Goal: Transaction & Acquisition: Obtain resource

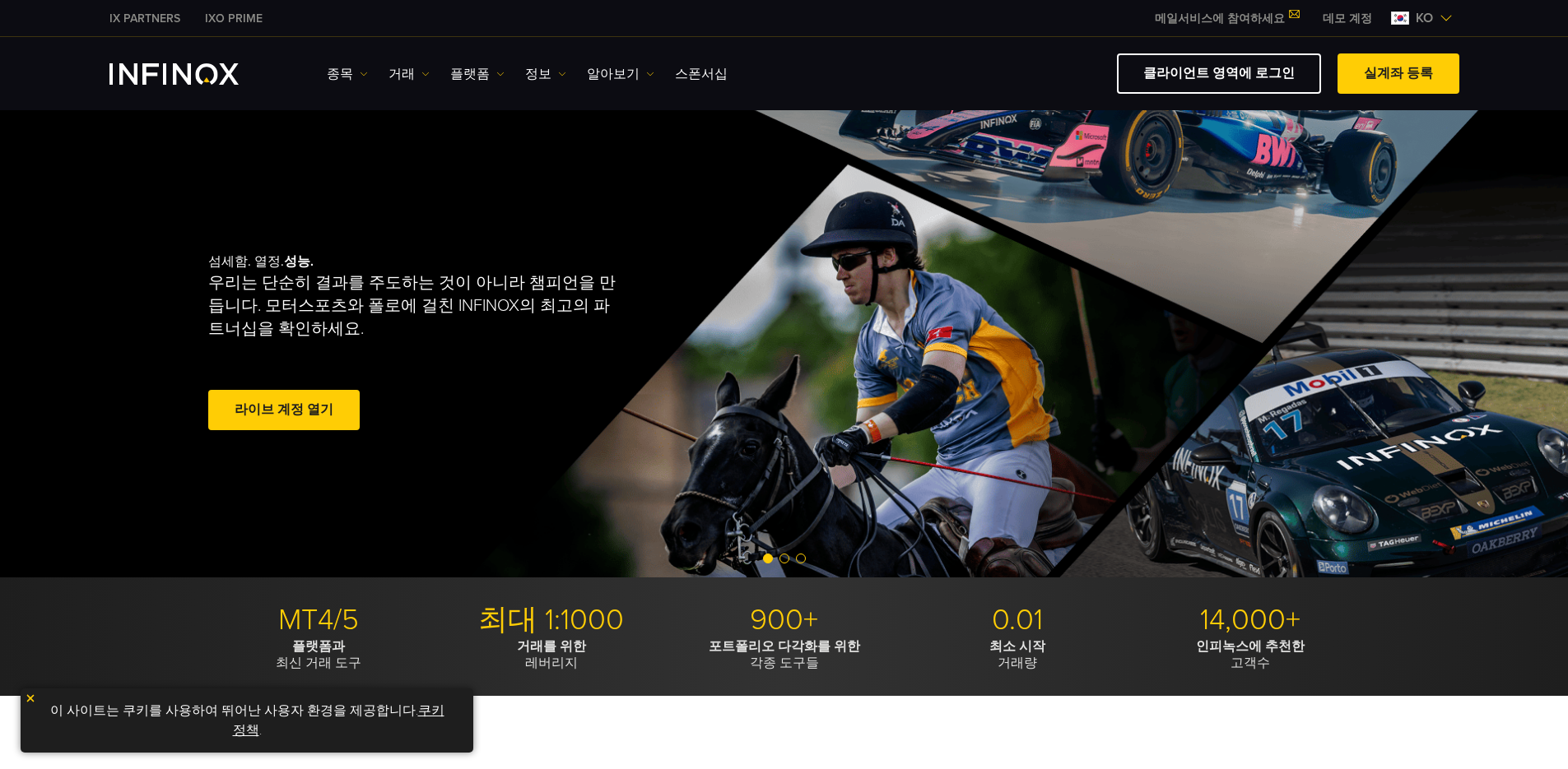
click at [1339, 16] on link "데모 계정" at bounding box center [1347, 18] width 74 height 17
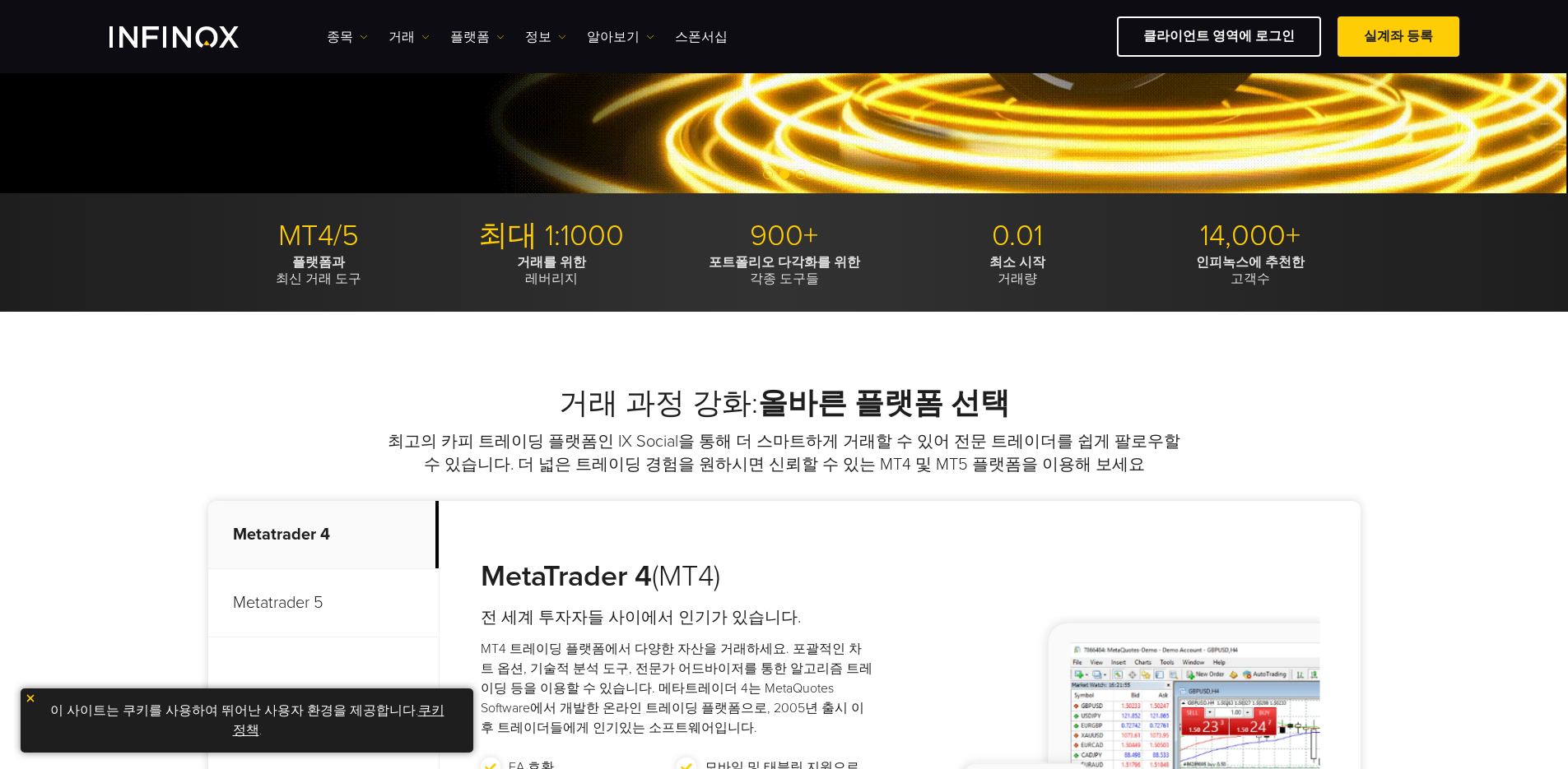
scroll to position [576, 0]
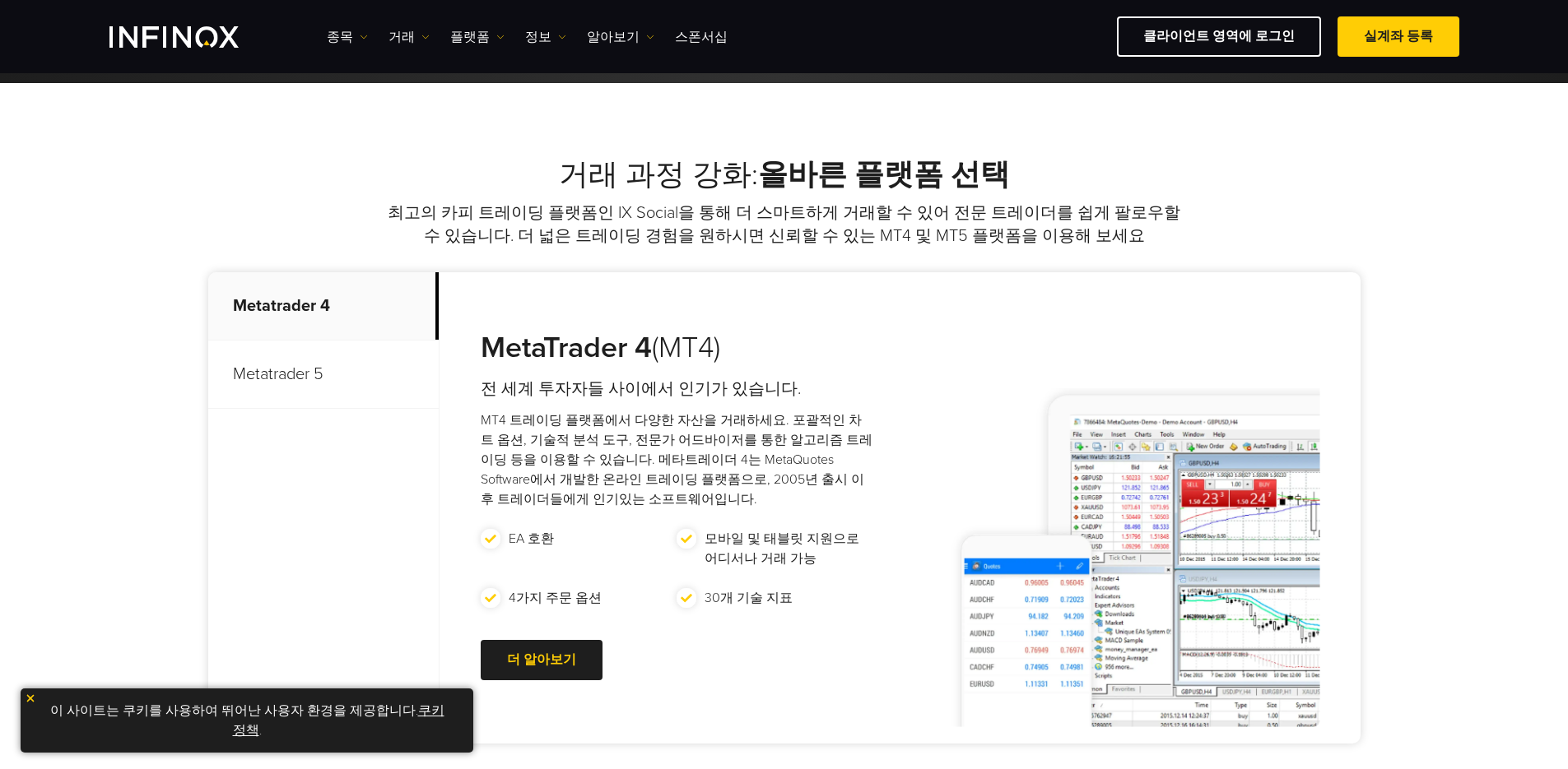
click at [313, 373] on p "Metatrader 5" at bounding box center [323, 374] width 230 height 68
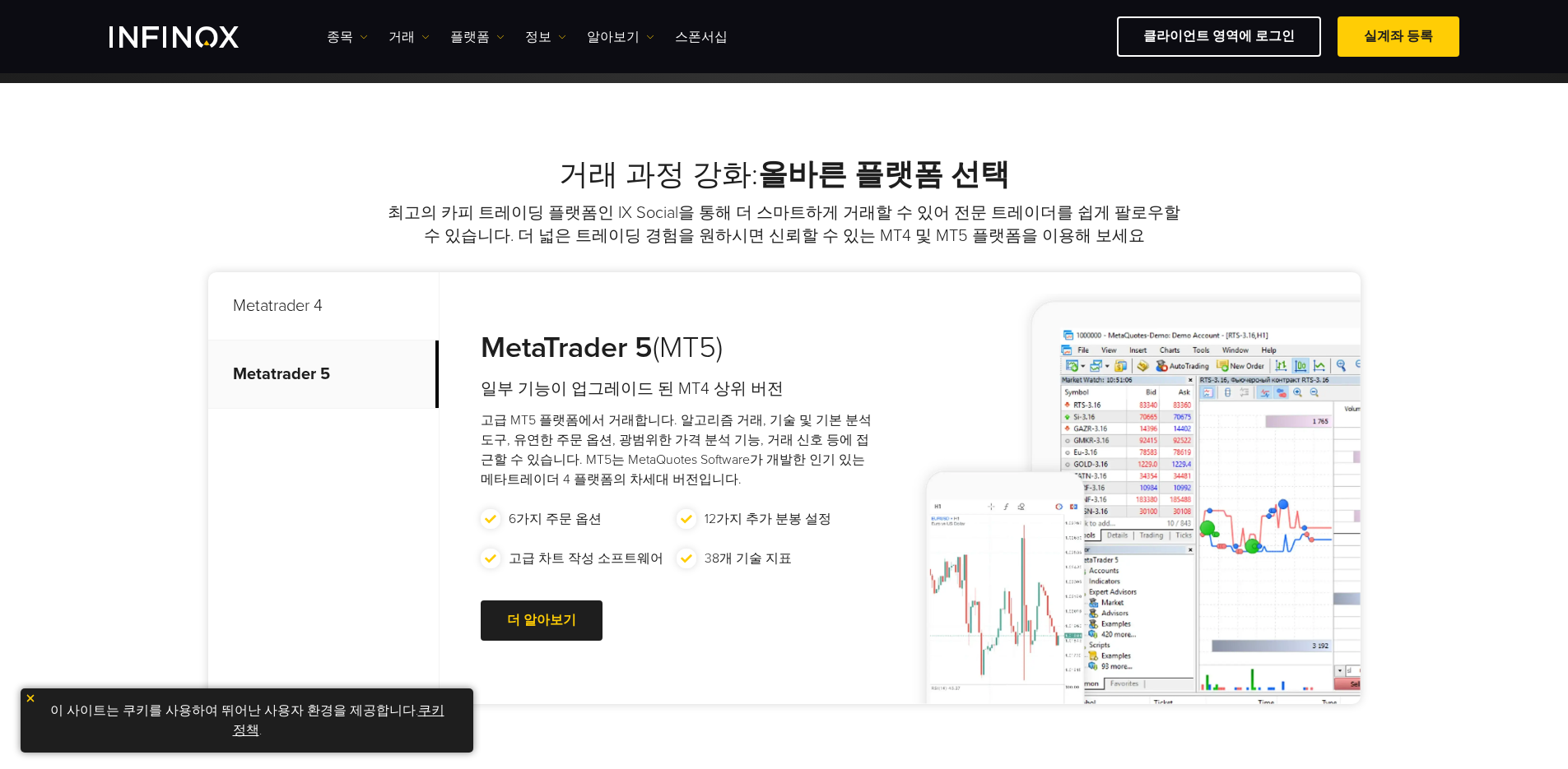
scroll to position [0, 0]
click at [313, 302] on p "Metatrader 4" at bounding box center [323, 306] width 230 height 68
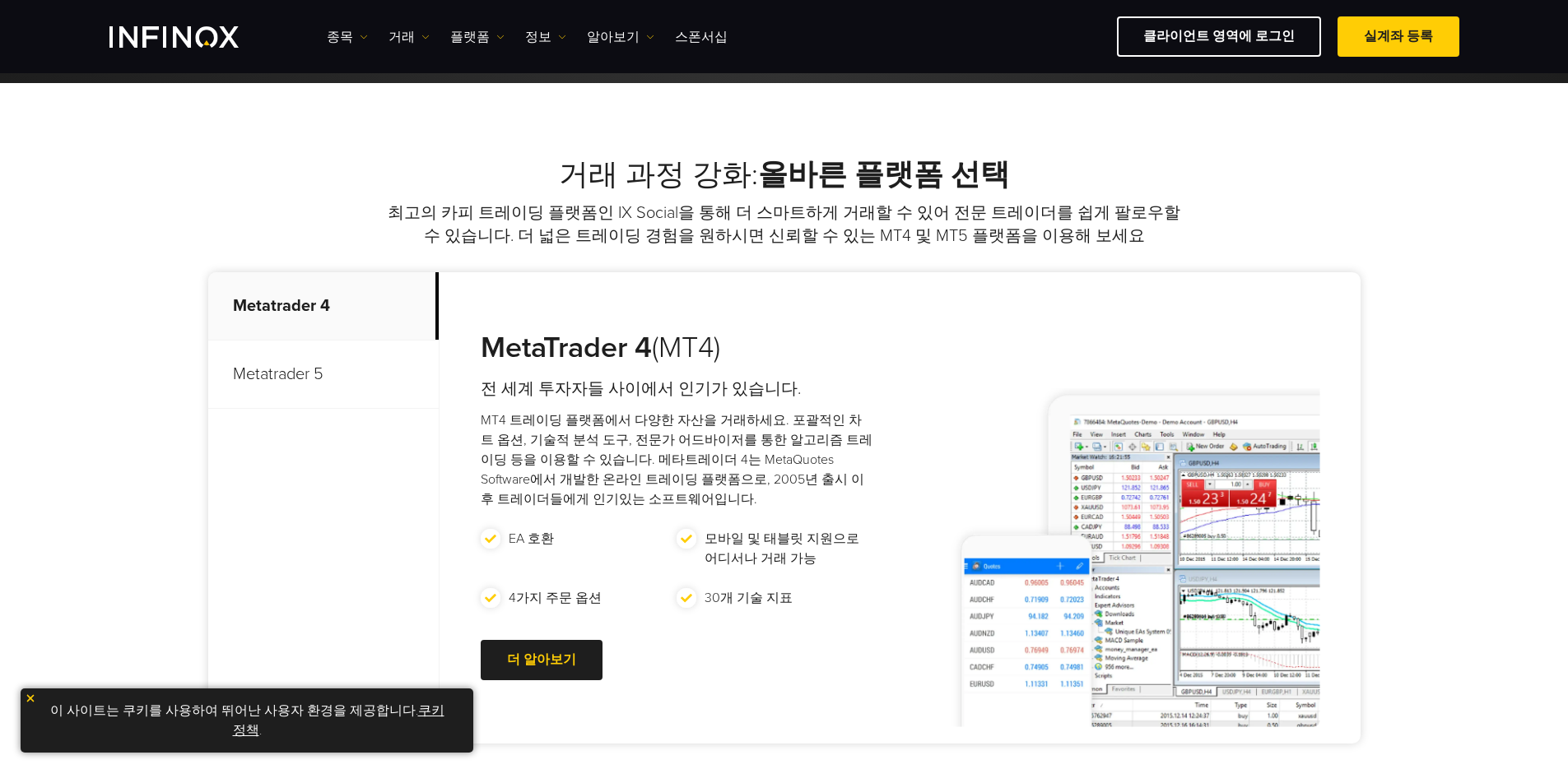
click at [310, 368] on p "Metatrader 5" at bounding box center [323, 374] width 230 height 68
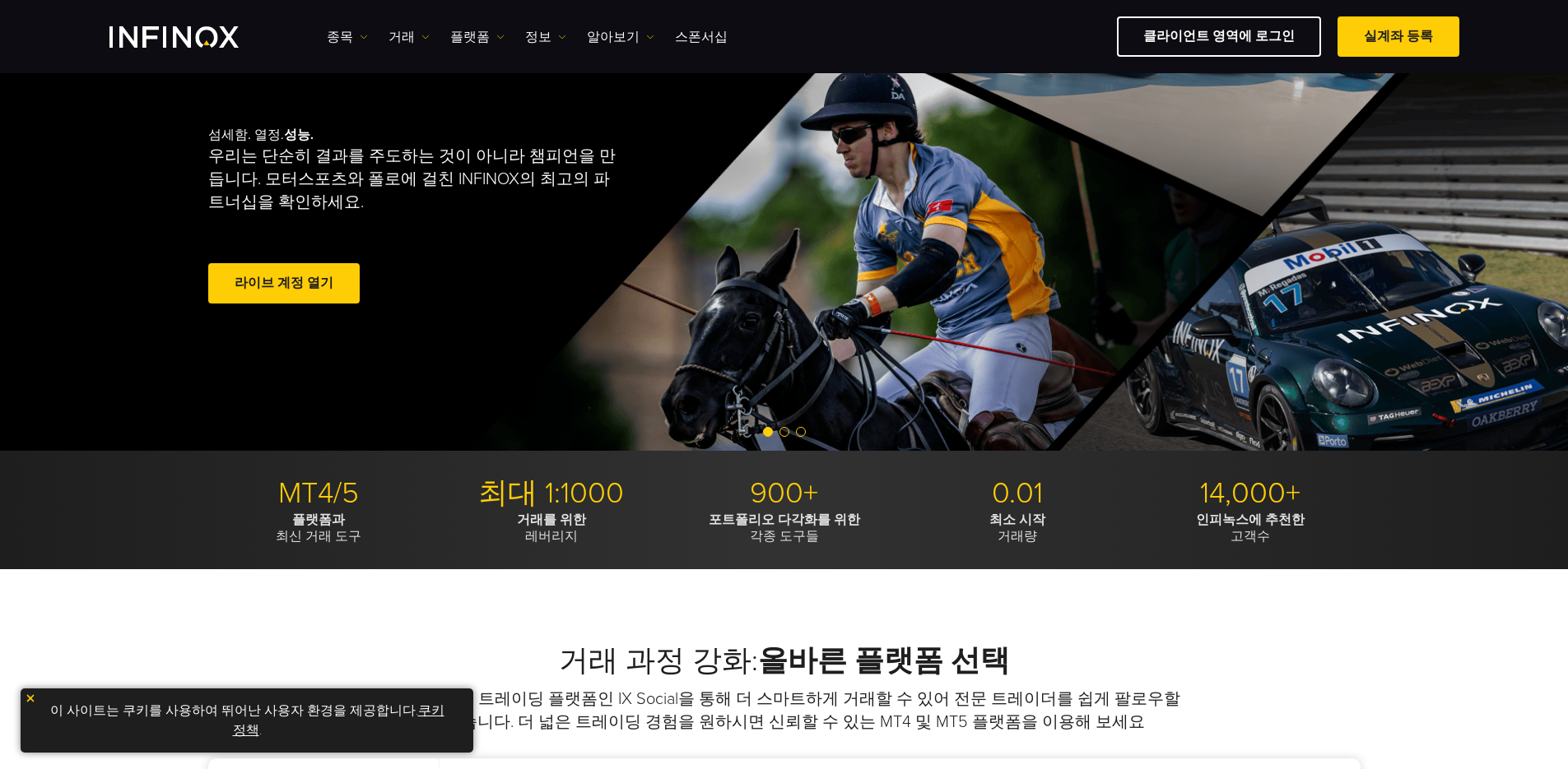
scroll to position [329, 0]
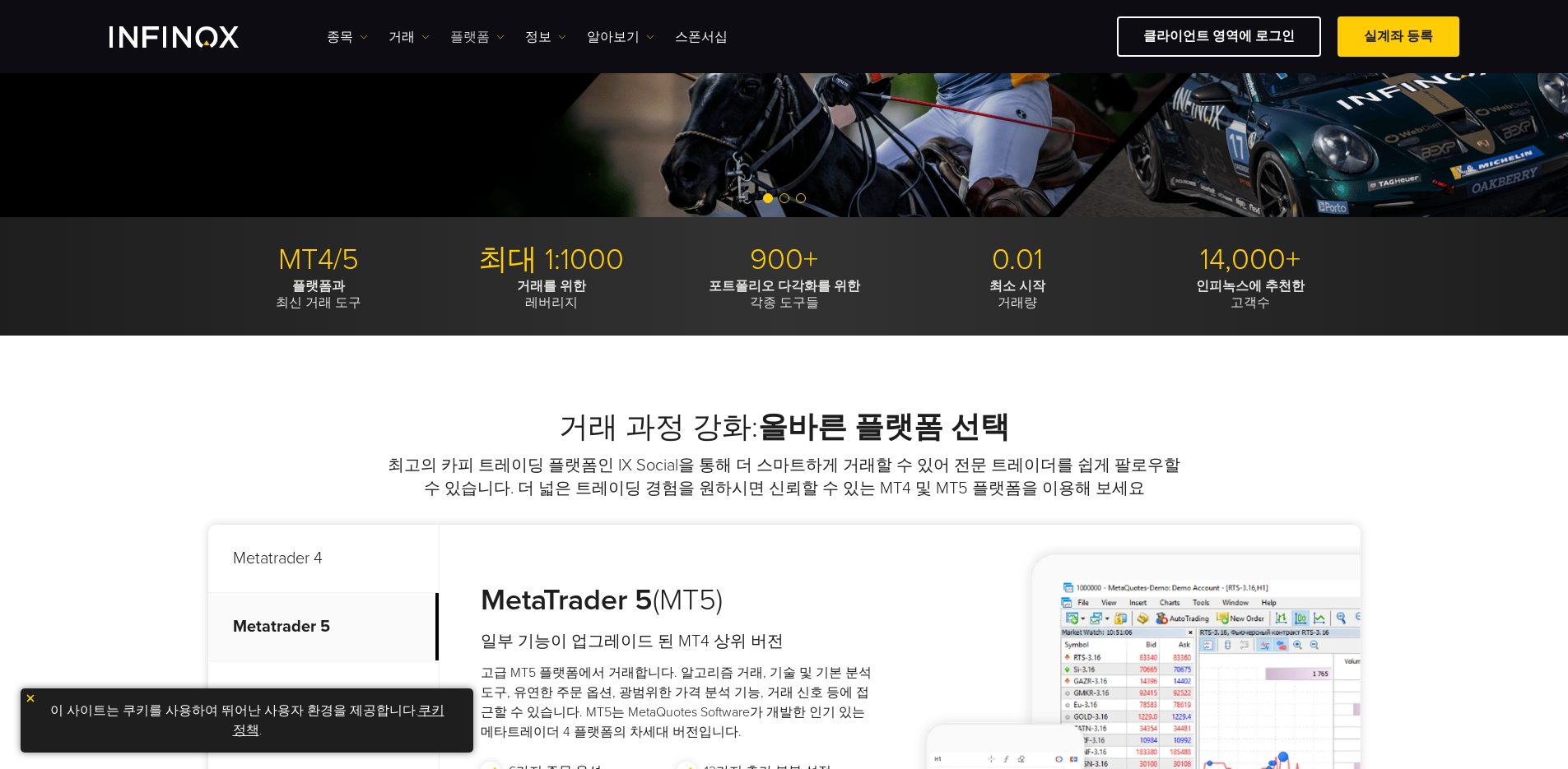
click at [475, 39] on link "플랫폼" at bounding box center [477, 36] width 54 height 20
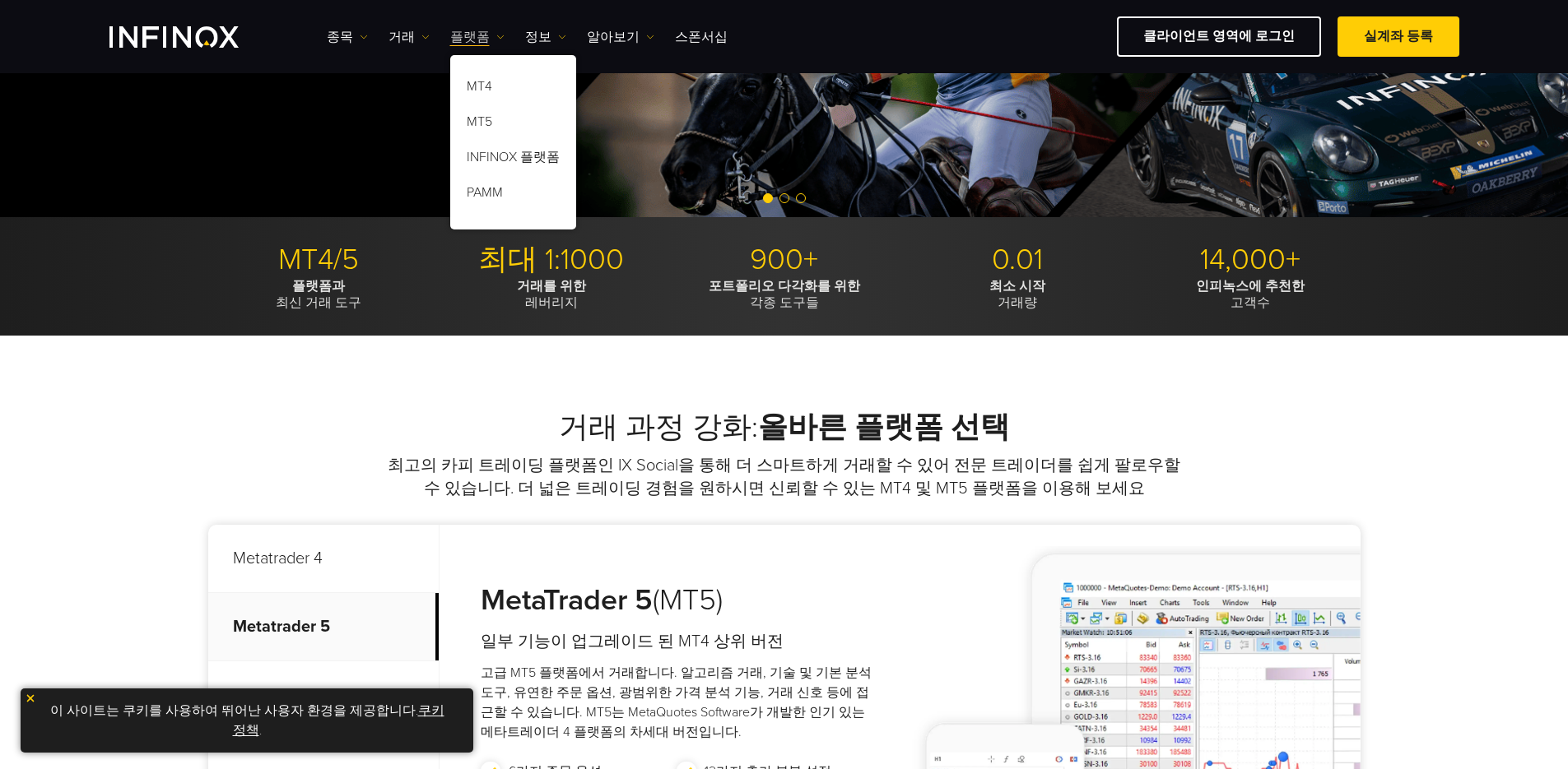
scroll to position [0, 0]
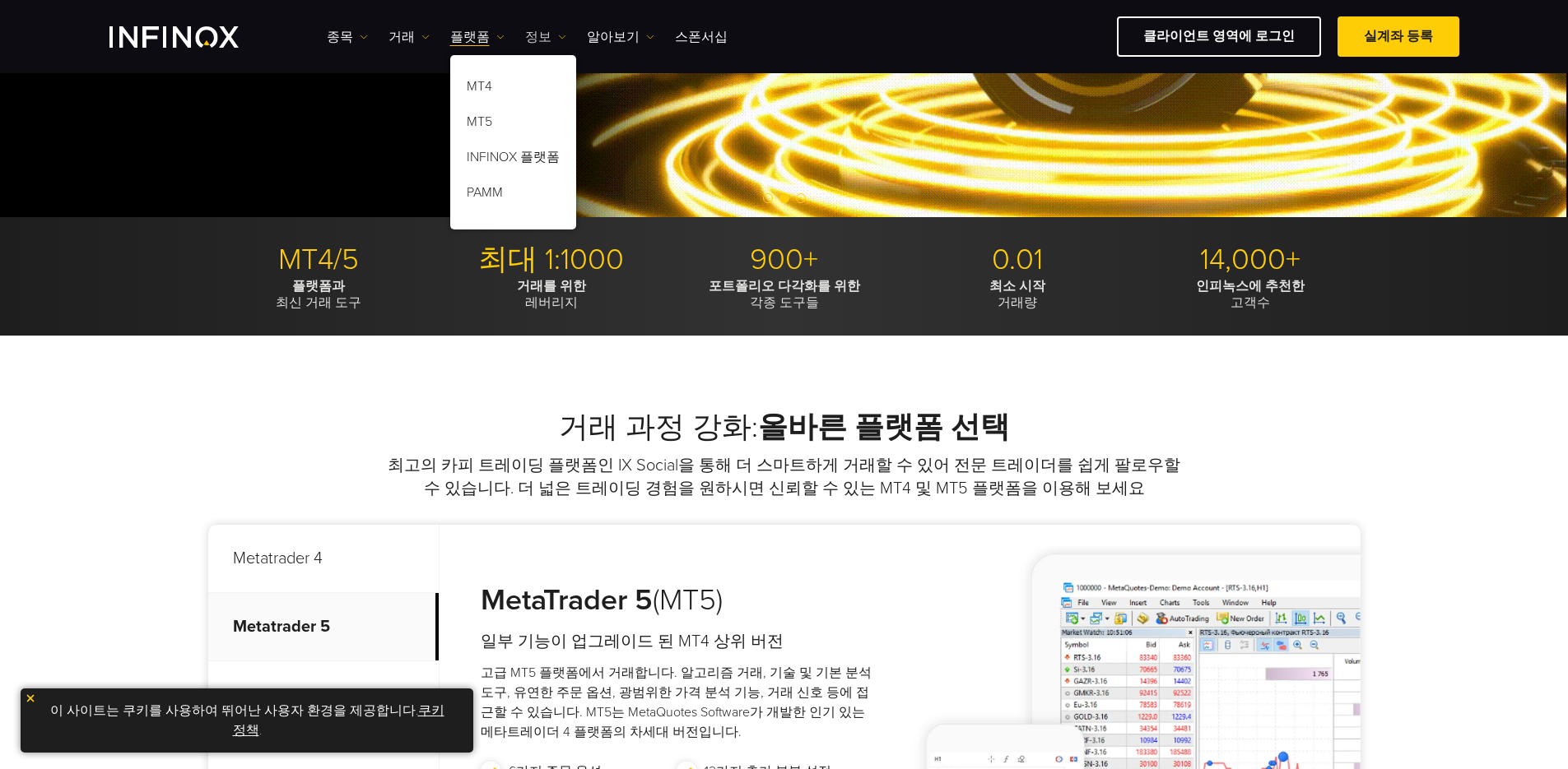
click at [536, 34] on link "정보" at bounding box center [546, 36] width 41 height 20
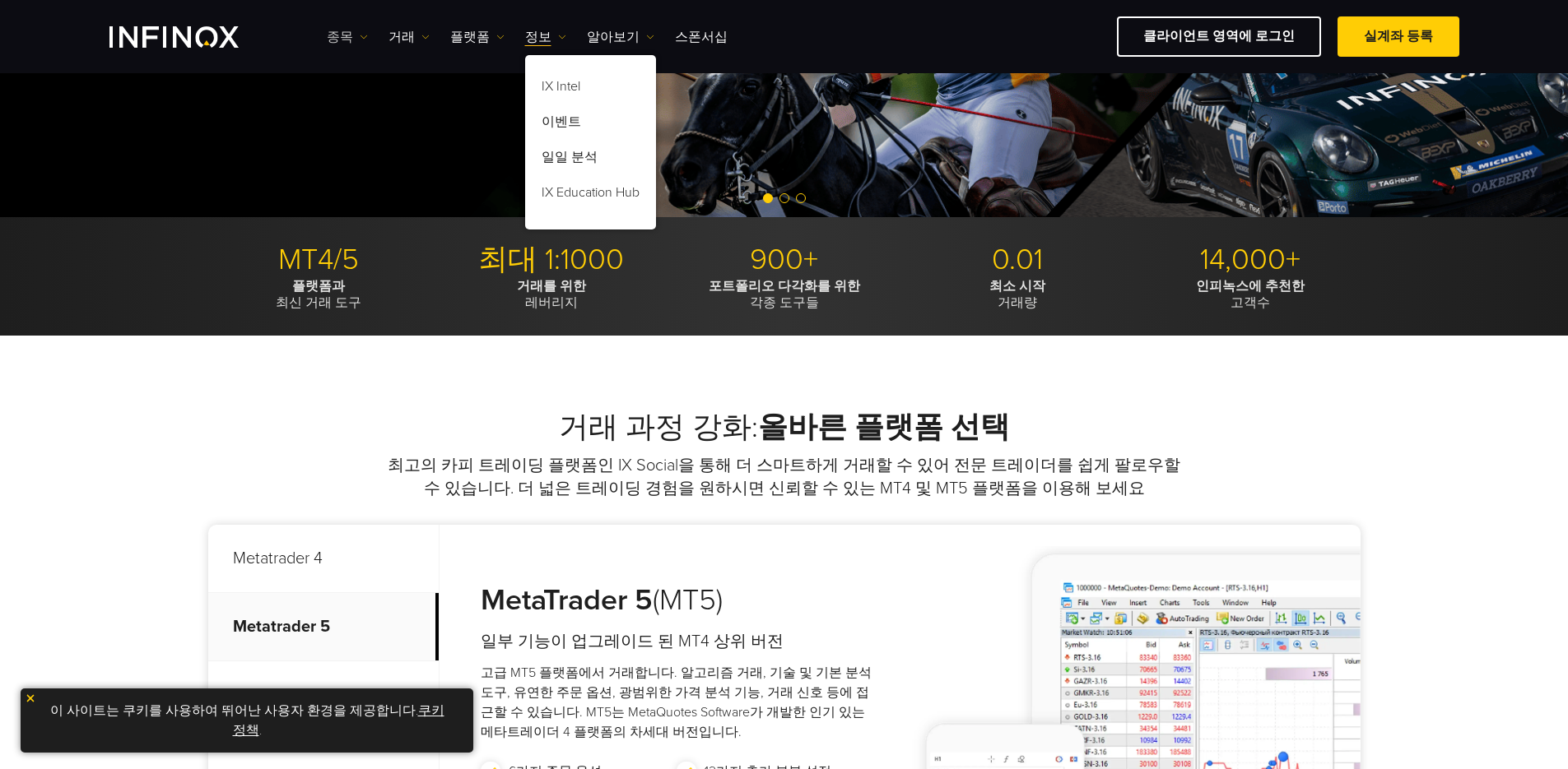
click at [354, 39] on link "종목" at bounding box center [348, 36] width 41 height 20
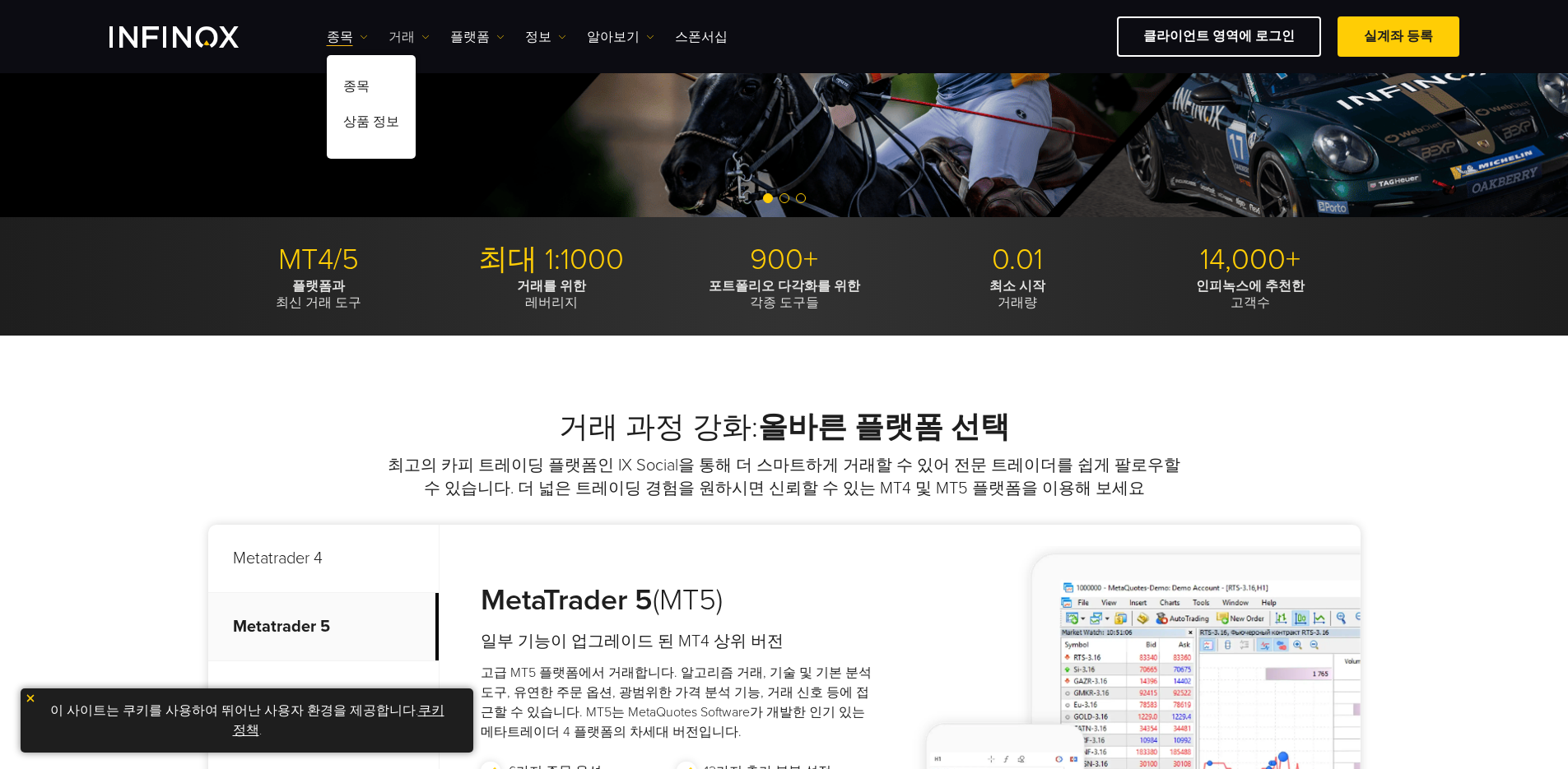
click at [396, 35] on link "거래" at bounding box center [409, 36] width 41 height 20
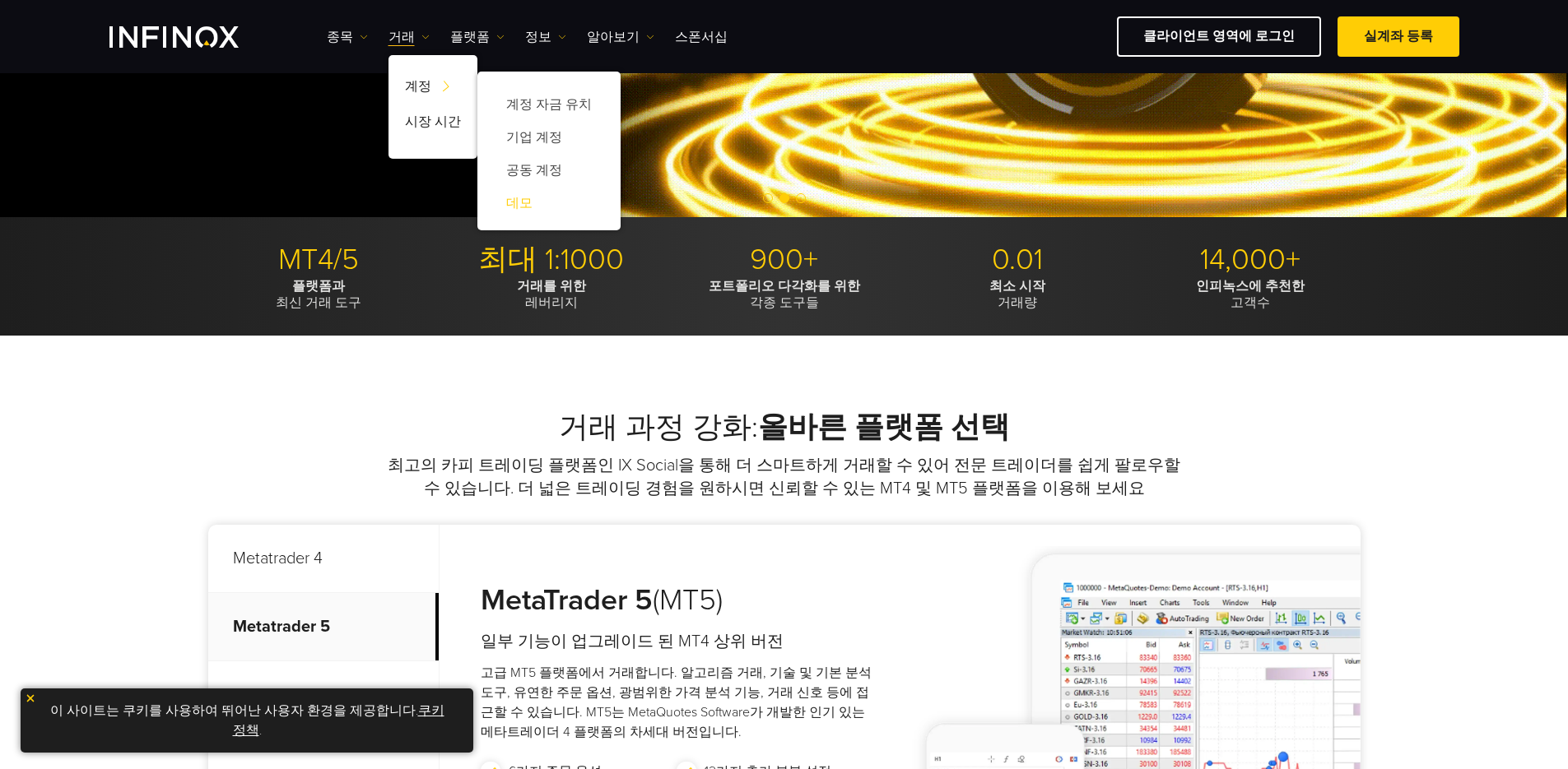
click at [517, 209] on link "데모" at bounding box center [549, 203] width 110 height 33
